Goal: Task Accomplishment & Management: Complete application form

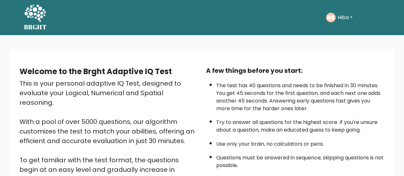
scroll to position [92, 0]
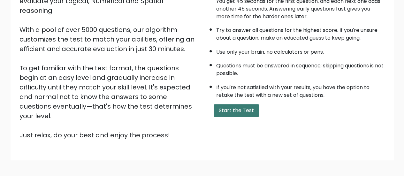
click at [229, 106] on button "Start the Test" at bounding box center [236, 110] width 45 height 13
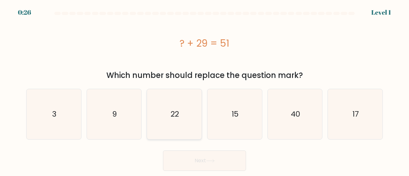
click at [171, 111] on text "22" at bounding box center [175, 114] width 8 height 11
click at [205, 90] on input "c. 22" at bounding box center [205, 89] width 0 height 2
radio input "true"
click at [222, 156] on button "Next" at bounding box center [204, 161] width 83 height 20
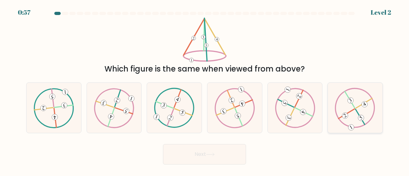
click at [365, 109] on icon at bounding box center [355, 108] width 41 height 40
click at [205, 90] on input "f." at bounding box center [205, 89] width 0 height 2
radio input "true"
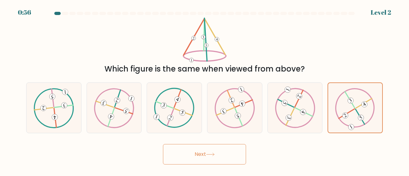
click at [229, 156] on button "Next" at bounding box center [204, 154] width 83 height 20
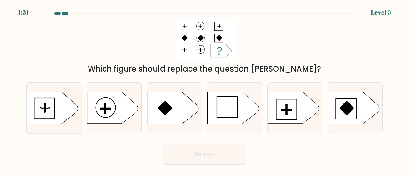
click at [61, 105] on icon at bounding box center [52, 108] width 51 height 32
click at [205, 90] on input "a." at bounding box center [205, 89] width 0 height 2
radio input "true"
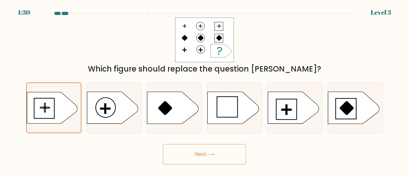
click at [207, 161] on button "Next" at bounding box center [204, 154] width 83 height 20
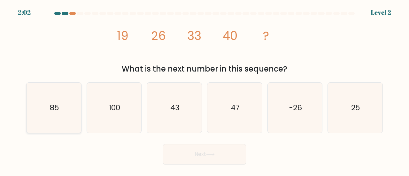
click at [78, 109] on icon "85" at bounding box center [54, 108] width 50 height 50
click at [205, 90] on input "a. 85" at bounding box center [205, 89] width 0 height 2
radio input "true"
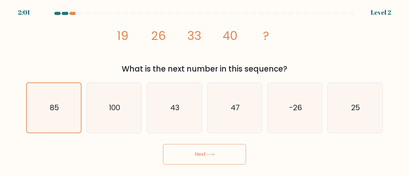
click at [208, 159] on button "Next" at bounding box center [204, 154] width 83 height 20
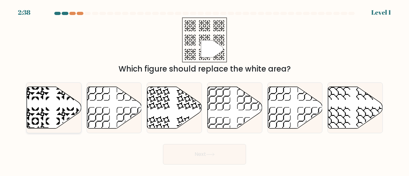
click at [57, 108] on icon at bounding box center [54, 108] width 55 height 42
click at [205, 90] on input "a." at bounding box center [205, 89] width 0 height 2
radio input "true"
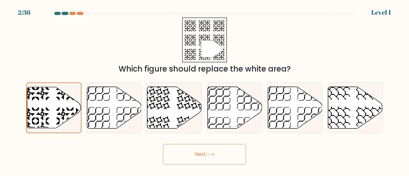
click at [192, 154] on button "Next" at bounding box center [204, 154] width 83 height 20
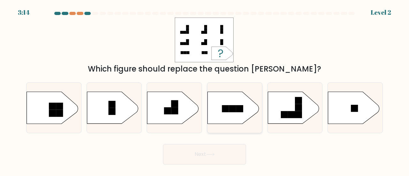
click at [240, 103] on icon at bounding box center [233, 108] width 51 height 32
click at [205, 90] on input "d." at bounding box center [205, 89] width 0 height 2
radio input "true"
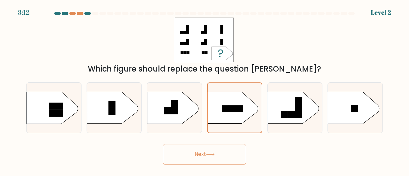
click at [215, 157] on button "Next" at bounding box center [204, 154] width 83 height 20
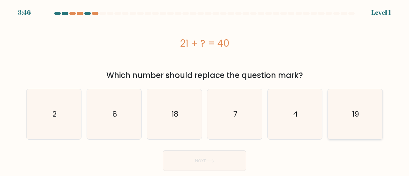
click at [364, 124] on icon "19" at bounding box center [355, 114] width 50 height 50
click at [205, 90] on input "f. 19" at bounding box center [205, 89] width 0 height 2
radio input "true"
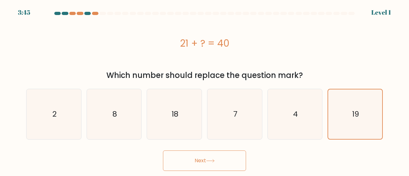
click at [214, 163] on button "Next" at bounding box center [204, 161] width 83 height 20
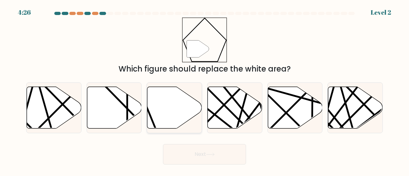
click at [164, 107] on icon at bounding box center [174, 108] width 55 height 42
click at [205, 90] on input "c." at bounding box center [205, 89] width 0 height 2
radio input "true"
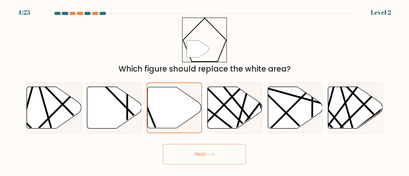
click at [194, 153] on button "Next" at bounding box center [204, 154] width 83 height 20
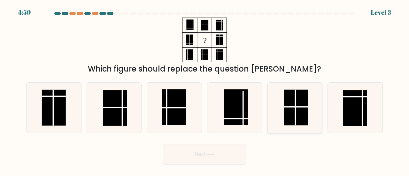
click at [286, 114] on rect at bounding box center [296, 108] width 24 height 36
click at [205, 90] on input "e." at bounding box center [205, 89] width 0 height 2
radio input "true"
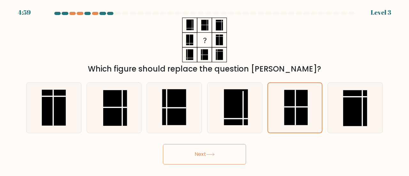
click at [216, 151] on button "Next" at bounding box center [204, 154] width 83 height 20
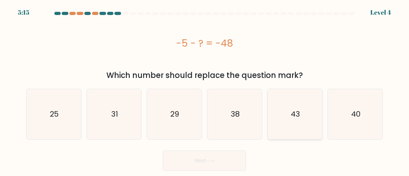
click at [291, 112] on text "43" at bounding box center [295, 114] width 9 height 11
click at [205, 90] on input "e. 43" at bounding box center [205, 89] width 0 height 2
radio input "true"
click at [230, 163] on button "Next" at bounding box center [204, 161] width 83 height 20
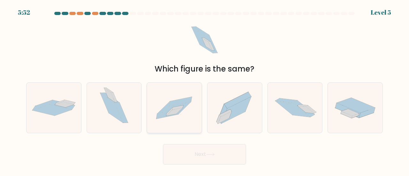
click at [180, 110] on icon at bounding box center [175, 112] width 17 height 8
click at [205, 90] on input "c." at bounding box center [205, 89] width 0 height 2
radio input "true"
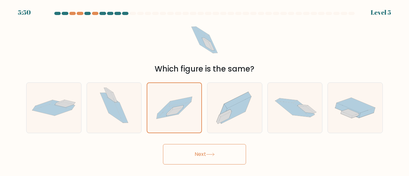
click at [217, 161] on button "Next" at bounding box center [204, 154] width 83 height 20
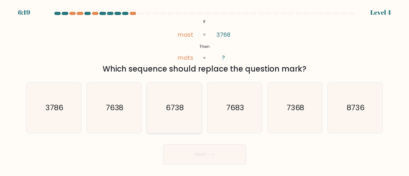
click at [183, 97] on icon "6738" at bounding box center [174, 108] width 50 height 50
click at [205, 90] on input "c. 6738" at bounding box center [205, 89] width 0 height 2
radio input "true"
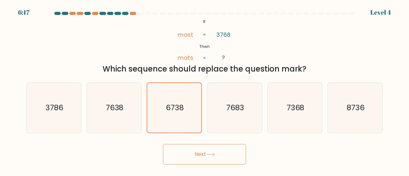
click at [212, 152] on button "Next" at bounding box center [204, 154] width 83 height 20
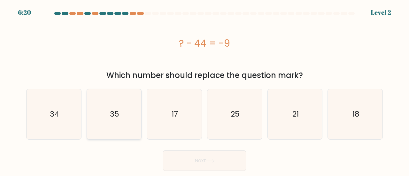
click at [125, 124] on icon "35" at bounding box center [114, 114] width 50 height 50
click at [205, 90] on input "b. 35" at bounding box center [205, 89] width 0 height 2
radio input "true"
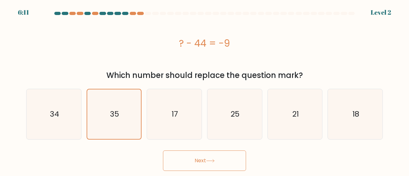
click at [226, 164] on button "Next" at bounding box center [204, 161] width 83 height 20
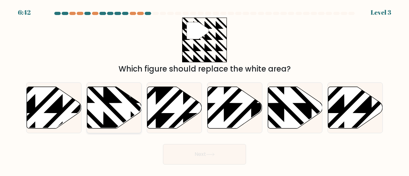
click at [105, 106] on icon at bounding box center [114, 108] width 55 height 42
click at [205, 90] on input "b." at bounding box center [205, 89] width 0 height 2
radio input "true"
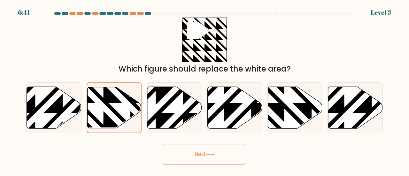
click at [223, 158] on button "Next" at bounding box center [204, 154] width 83 height 20
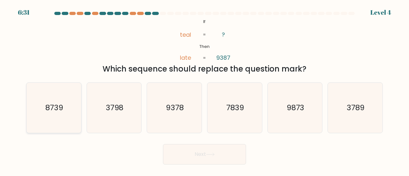
click at [61, 119] on icon "8739" at bounding box center [54, 108] width 50 height 50
click at [205, 90] on input "a. 8739" at bounding box center [205, 89] width 0 height 2
radio input "true"
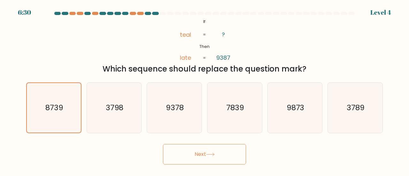
click at [194, 157] on button "Next" at bounding box center [204, 154] width 83 height 20
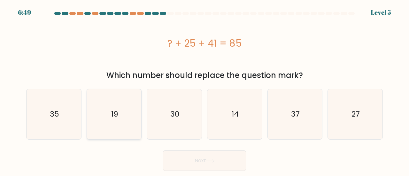
click at [112, 102] on icon "19" at bounding box center [114, 114] width 50 height 50
click at [205, 90] on input "b. 19" at bounding box center [205, 89] width 0 height 2
radio input "true"
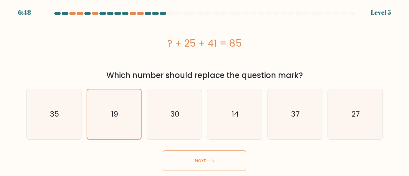
click at [206, 156] on button "Next" at bounding box center [204, 161] width 83 height 20
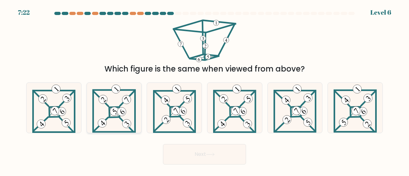
click at [120, 120] on icon at bounding box center [113, 108] width 43 height 50
click at [205, 90] on input "b." at bounding box center [205, 89] width 0 height 2
radio input "true"
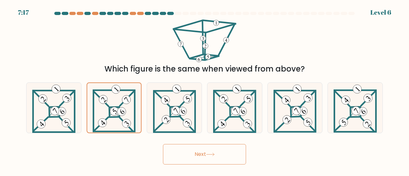
click at [211, 159] on button "Next" at bounding box center [204, 154] width 83 height 20
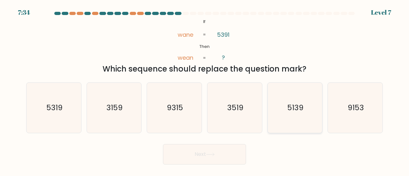
click at [308, 104] on icon "5139" at bounding box center [295, 108] width 50 height 50
click at [205, 90] on input "e. 5139" at bounding box center [205, 89] width 0 height 2
radio input "true"
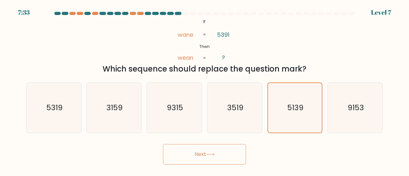
click at [236, 155] on button "Next" at bounding box center [204, 154] width 83 height 20
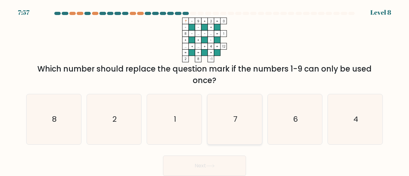
click at [232, 103] on icon "7" at bounding box center [235, 119] width 50 height 50
click at [205, 90] on input "d. 7" at bounding box center [205, 89] width 0 height 2
radio input "true"
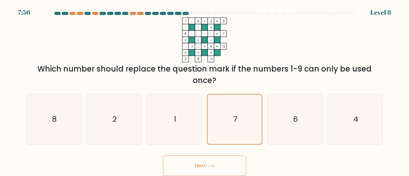
click at [230, 163] on button "Next" at bounding box center [204, 166] width 83 height 20
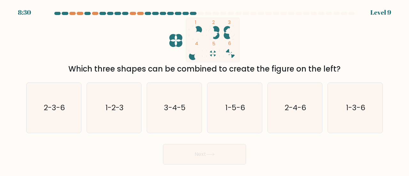
click at [174, 40] on icon "1 2 3 4 5 6" at bounding box center [205, 40] width 172 height 45
click at [253, 87] on icon "1-5-6" at bounding box center [235, 108] width 50 height 50
click at [205, 88] on input "d. 1-5-6" at bounding box center [205, 89] width 0 height 2
radio input "true"
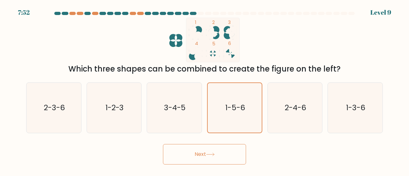
click at [224, 156] on button "Next" at bounding box center [204, 154] width 83 height 20
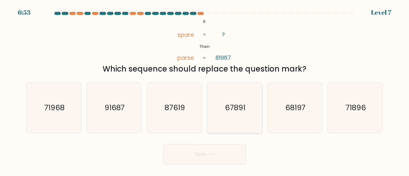
click at [240, 122] on icon "67891" at bounding box center [235, 108] width 50 height 50
click at [205, 90] on input "d. 67891" at bounding box center [205, 89] width 0 height 2
radio input "true"
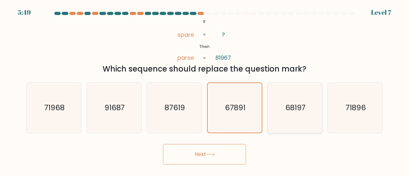
click at [280, 126] on icon "68197" at bounding box center [295, 108] width 50 height 50
click at [205, 90] on input "e. 68197" at bounding box center [205, 89] width 0 height 2
radio input "true"
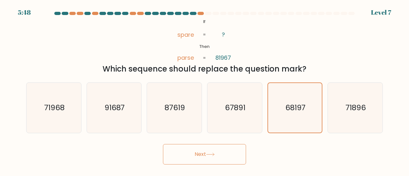
click at [214, 161] on button "Next" at bounding box center [204, 154] width 83 height 20
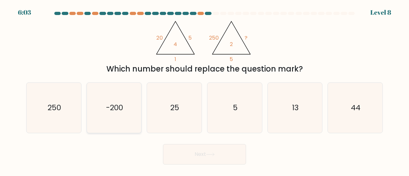
click at [134, 103] on icon "-200" at bounding box center [114, 108] width 50 height 50
click at [205, 90] on input "b. -200" at bounding box center [205, 89] width 0 height 2
radio input "true"
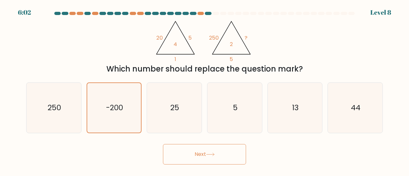
click at [202, 154] on button "Next" at bounding box center [204, 154] width 83 height 20
click at [232, 160] on button "Next" at bounding box center [204, 154] width 83 height 20
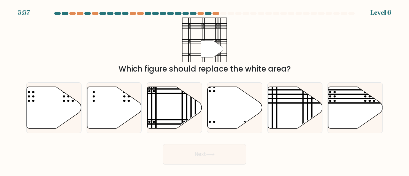
click at [232, 160] on button "Next" at bounding box center [204, 154] width 83 height 20
click at [141, 55] on div "" Which figure should replace the white area?" at bounding box center [204, 46] width 364 height 57
click at [177, 103] on icon at bounding box center [174, 108] width 55 height 42
click at [205, 90] on input "c." at bounding box center [205, 89] width 0 height 2
radio input "true"
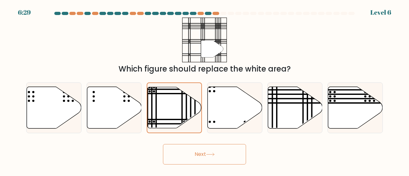
click at [208, 149] on button "Next" at bounding box center [204, 154] width 83 height 20
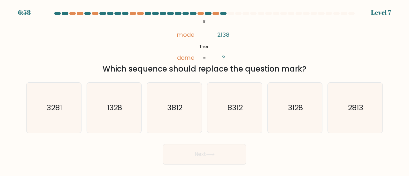
click at [224, 36] on tspan "2138" at bounding box center [223, 35] width 12 height 8
click at [306, 110] on icon "3128" at bounding box center [295, 108] width 50 height 50
click at [205, 90] on input "e. 3128" at bounding box center [205, 89] width 0 height 2
radio input "true"
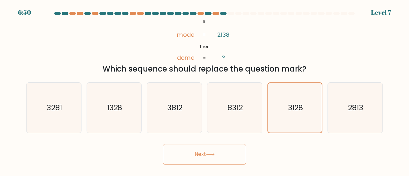
click at [201, 148] on button "Next" at bounding box center [204, 154] width 83 height 20
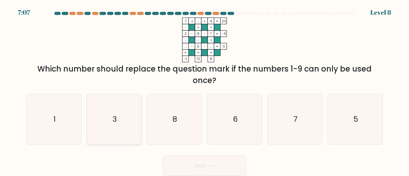
click at [123, 131] on icon "3" at bounding box center [114, 119] width 50 height 50
click at [205, 90] on input "b. 3" at bounding box center [205, 89] width 0 height 2
radio input "true"
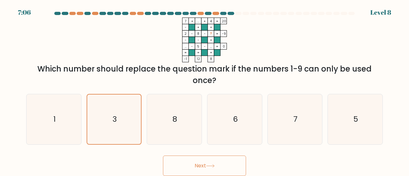
click at [185, 161] on button "Next" at bounding box center [204, 166] width 83 height 20
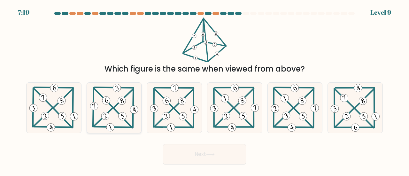
click at [112, 92] on icon at bounding box center [114, 108] width 51 height 50
click at [205, 90] on input "b." at bounding box center [205, 89] width 0 height 2
radio input "true"
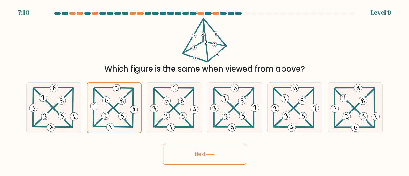
click at [209, 150] on button "Next" at bounding box center [204, 154] width 83 height 20
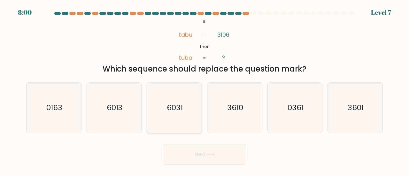
click at [172, 113] on icon "6031" at bounding box center [174, 108] width 50 height 50
click at [205, 90] on input "c. 6031" at bounding box center [205, 89] width 0 height 2
radio input "true"
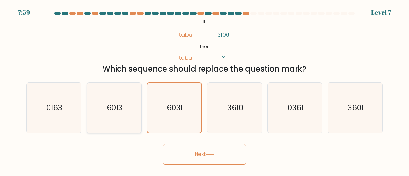
click at [98, 113] on icon "6013" at bounding box center [114, 108] width 50 height 50
click at [205, 90] on input "b. 6013" at bounding box center [205, 89] width 0 height 2
radio input "true"
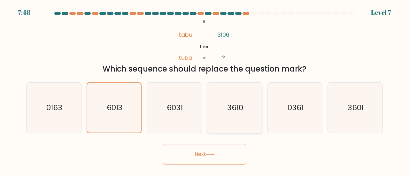
click at [229, 113] on icon "3610" at bounding box center [235, 108] width 50 height 50
click at [205, 90] on input "d. 3610" at bounding box center [205, 89] width 0 height 2
radio input "true"
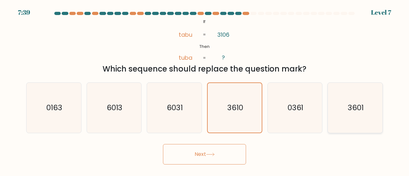
click at [371, 102] on icon "3601" at bounding box center [355, 108] width 50 height 50
click at [205, 90] on input "f. 3601" at bounding box center [205, 89] width 0 height 2
radio input "true"
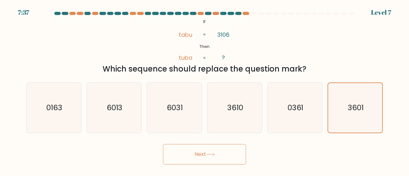
click at [215, 155] on icon at bounding box center [210, 155] width 9 height 4
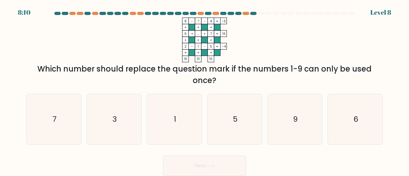
click at [212, 25] on tspan "+" at bounding box center [211, 27] width 2 height 5
click at [283, 116] on icon "9" at bounding box center [295, 119] width 50 height 50
click at [205, 90] on input "e. 9" at bounding box center [205, 89] width 0 height 2
radio input "true"
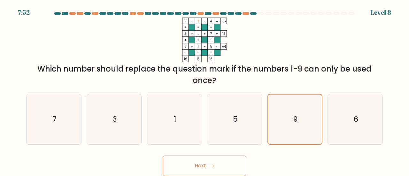
click at [219, 163] on button "Next" at bounding box center [204, 166] width 83 height 20
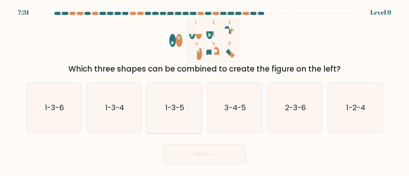
click at [188, 86] on icon "1-3-5" at bounding box center [174, 108] width 50 height 50
click at [205, 88] on input "c. 1-3-5" at bounding box center [205, 89] width 0 height 2
radio input "true"
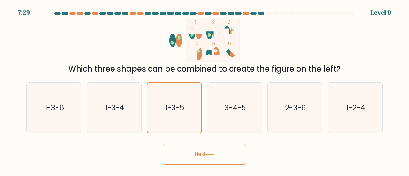
click at [205, 150] on button "Next" at bounding box center [204, 154] width 83 height 20
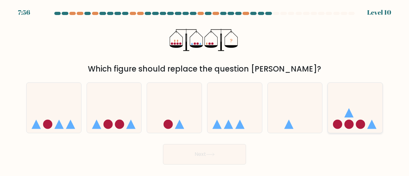
click at [364, 123] on circle at bounding box center [360, 124] width 9 height 9
click at [205, 90] on input "f." at bounding box center [205, 89] width 0 height 2
radio input "true"
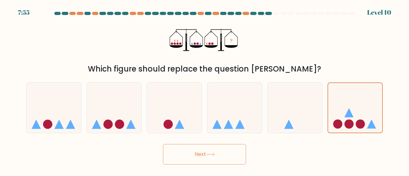
click at [211, 150] on button "Next" at bounding box center [204, 154] width 83 height 20
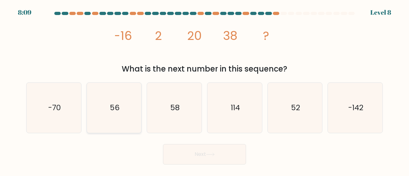
click at [103, 101] on icon "56" at bounding box center [114, 108] width 50 height 50
click at [205, 90] on input "b. 56" at bounding box center [205, 89] width 0 height 2
radio input "true"
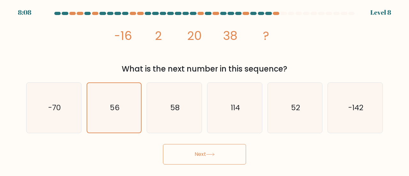
click at [209, 154] on icon at bounding box center [210, 155] width 9 height 4
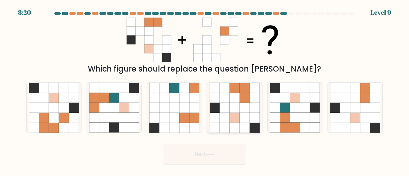
click at [251, 94] on icon at bounding box center [255, 98] width 10 height 10
click at [205, 90] on input "d." at bounding box center [205, 89] width 0 height 2
radio input "true"
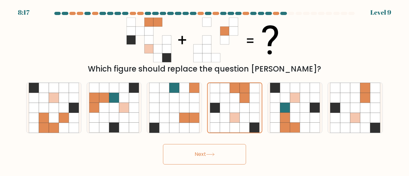
click at [226, 155] on button "Next" at bounding box center [204, 154] width 83 height 20
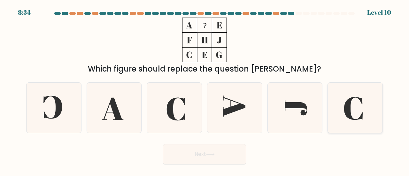
click at [373, 117] on icon at bounding box center [355, 108] width 50 height 50
click at [205, 90] on input "f." at bounding box center [205, 89] width 0 height 2
radio input "true"
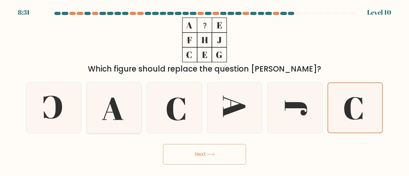
click at [110, 120] on icon at bounding box center [114, 108] width 50 height 50
click at [205, 90] on input "b." at bounding box center [205, 89] width 0 height 2
radio input "true"
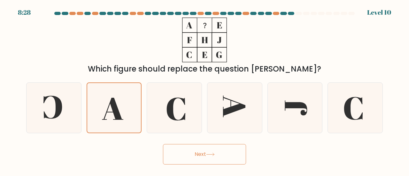
click at [181, 144] on button "Next" at bounding box center [204, 154] width 83 height 20
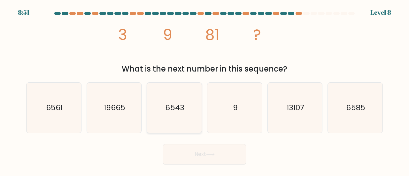
click at [169, 120] on icon "6543" at bounding box center [174, 108] width 50 height 50
click at [205, 90] on input "c. 6543" at bounding box center [205, 89] width 0 height 2
radio input "true"
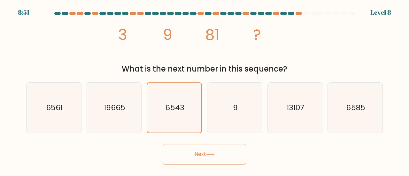
click at [191, 150] on button "Next" at bounding box center [204, 154] width 83 height 20
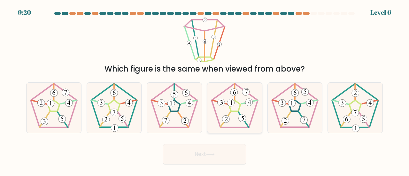
click at [241, 125] on icon at bounding box center [235, 108] width 50 height 50
click at [205, 90] on input "d." at bounding box center [205, 89] width 0 height 2
radio input "true"
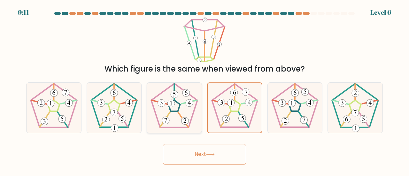
click at [167, 119] on icon at bounding box center [165, 120] width 3 height 4
click at [205, 90] on input "c." at bounding box center [205, 89] width 0 height 2
radio input "true"
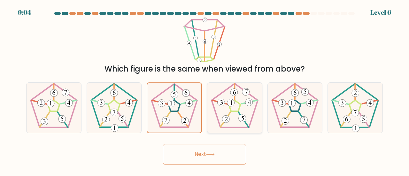
click at [225, 109] on icon at bounding box center [235, 108] width 50 height 50
click at [205, 90] on input "d." at bounding box center [205, 89] width 0 height 2
radio input "true"
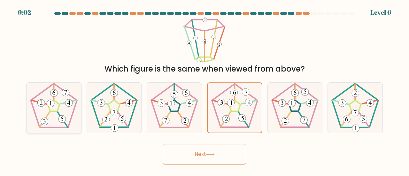
click at [41, 116] on icon at bounding box center [54, 108] width 50 height 50
click at [205, 90] on input "a." at bounding box center [205, 89] width 0 height 2
radio input "true"
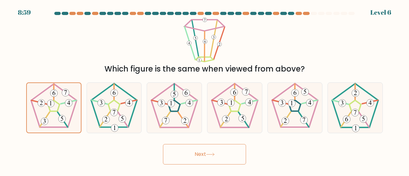
click at [209, 152] on button "Next" at bounding box center [204, 154] width 83 height 20
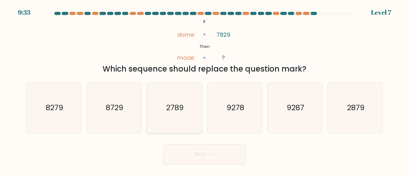
click at [182, 97] on icon "2789" at bounding box center [174, 108] width 50 height 50
click at [205, 90] on input "c. 2789" at bounding box center [205, 89] width 0 height 2
radio input "true"
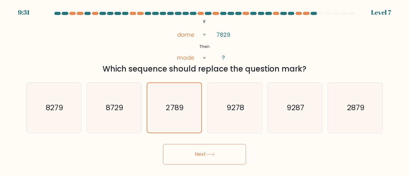
click at [186, 149] on button "Next" at bounding box center [204, 154] width 83 height 20
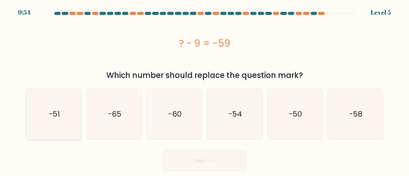
click at [54, 109] on text "-51" at bounding box center [54, 114] width 11 height 11
click at [205, 90] on input "a. -51" at bounding box center [205, 89] width 0 height 2
radio input "true"
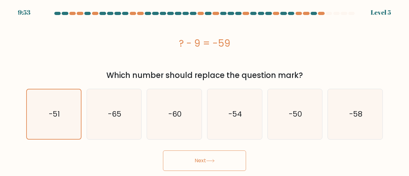
click at [170, 167] on button "Next" at bounding box center [204, 161] width 83 height 20
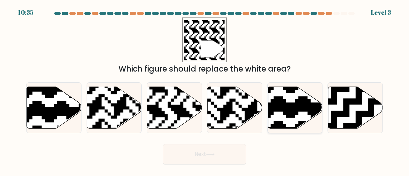
click at [275, 126] on icon at bounding box center [276, 130] width 99 height 99
click at [205, 90] on input "e." at bounding box center [205, 89] width 0 height 2
radio input "true"
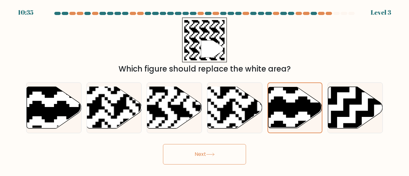
click at [213, 160] on button "Next" at bounding box center [204, 154] width 83 height 20
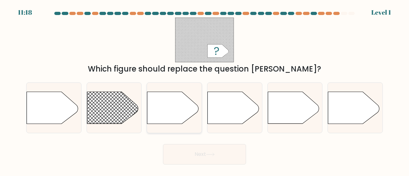
click at [197, 101] on icon at bounding box center [174, 108] width 55 height 32
click at [205, 90] on input "c." at bounding box center [205, 89] width 0 height 2
radio input "true"
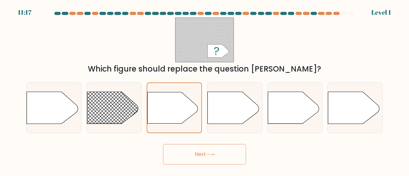
click at [208, 147] on button "Next" at bounding box center [204, 154] width 83 height 20
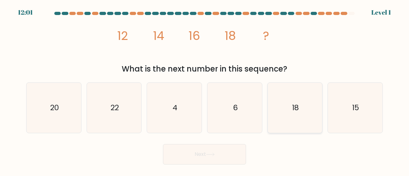
click at [307, 117] on icon "18" at bounding box center [295, 108] width 50 height 50
click at [205, 90] on input "e. 18" at bounding box center [205, 89] width 0 height 2
radio input "true"
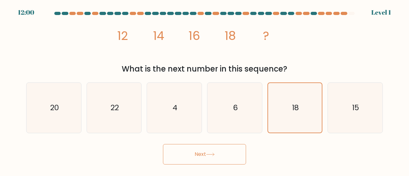
click at [216, 158] on button "Next" at bounding box center [204, 154] width 83 height 20
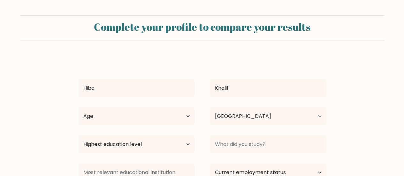
select select "PK"
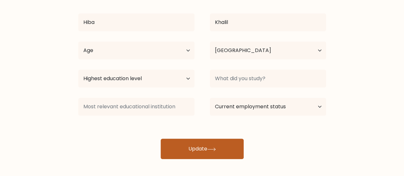
click at [184, 154] on button "Update" at bounding box center [202, 149] width 83 height 20
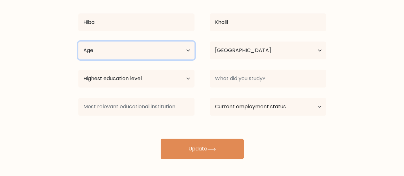
click at [157, 50] on select "Age Under [DEMOGRAPHIC_DATA] [DEMOGRAPHIC_DATA] [DEMOGRAPHIC_DATA] [DEMOGRAPHIC…" at bounding box center [136, 51] width 116 height 18
select select "18_24"
click at [78, 42] on select "Age Under [DEMOGRAPHIC_DATA] [DEMOGRAPHIC_DATA] [DEMOGRAPHIC_DATA] [DEMOGRAPHIC…" at bounding box center [136, 51] width 116 height 18
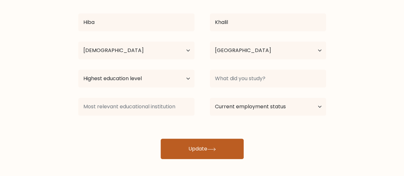
click at [188, 145] on button "Update" at bounding box center [202, 149] width 83 height 20
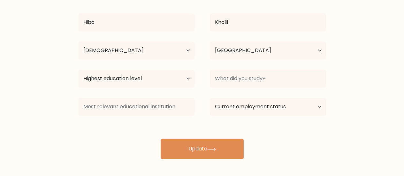
click at [164, 68] on div "Highest education level No schooling Primary Lower Secondary Upper Secondary Oc…" at bounding box center [137, 78] width 132 height 23
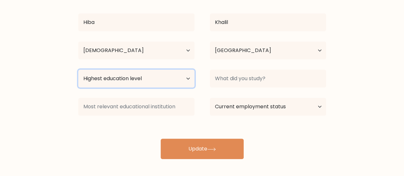
click at [160, 77] on select "Highest education level No schooling Primary Lower Secondary Upper Secondary Oc…" at bounding box center [136, 79] width 116 height 18
select select "upper_secondary"
click at [78, 70] on select "Highest education level No schooling Primary Lower Secondary Upper Secondary Oc…" at bounding box center [136, 79] width 116 height 18
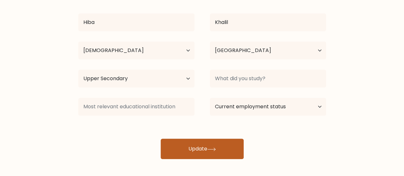
click at [208, 151] on button "Update" at bounding box center [202, 149] width 83 height 20
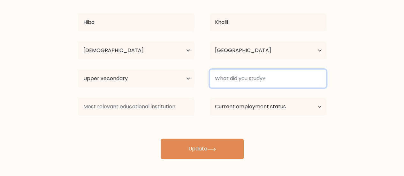
click at [227, 86] on input at bounding box center [268, 79] width 116 height 18
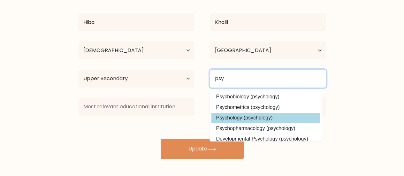
type input "psy"
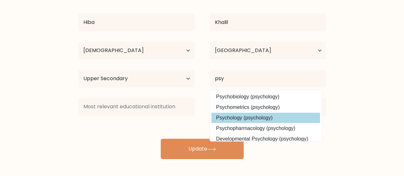
click at [236, 116] on div "[PERSON_NAME] Age Under [DEMOGRAPHIC_DATA] [DEMOGRAPHIC_DATA] [DEMOGRAPHIC_DATA…" at bounding box center [202, 74] width 256 height 169
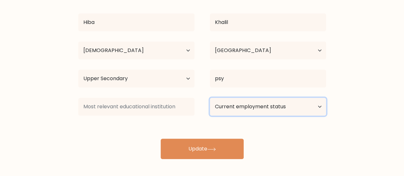
click at [231, 105] on select "Current employment status Employed Student Retired Other / prefer not to answer" at bounding box center [268, 107] width 116 height 18
select select "student"
click at [210, 98] on select "Current employment status Employed Student Retired Other / prefer not to answer" at bounding box center [268, 107] width 116 height 18
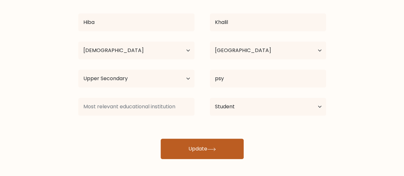
click at [223, 152] on button "Update" at bounding box center [202, 149] width 83 height 20
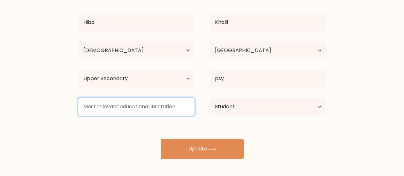
click at [154, 103] on input at bounding box center [136, 107] width 116 height 18
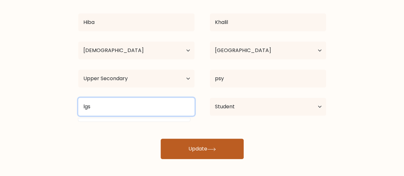
type input "lgs"
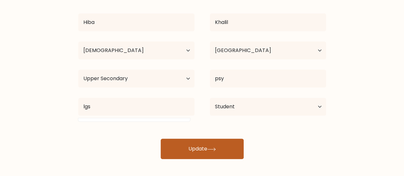
click at [184, 143] on button "Update" at bounding box center [202, 149] width 83 height 20
